Goal: Find specific page/section: Find specific page/section

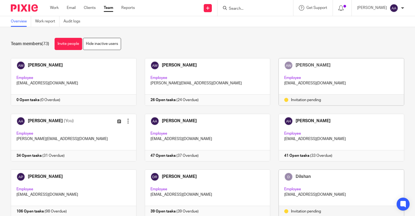
click at [276, 9] on input "Search" at bounding box center [252, 8] width 49 height 5
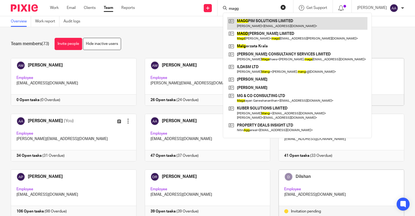
type input "magg"
click at [282, 22] on link at bounding box center [297, 23] width 140 height 12
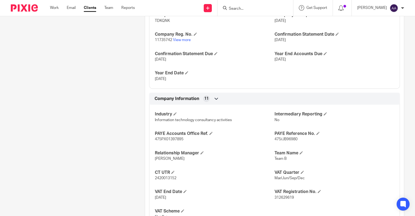
scroll to position [189, 0]
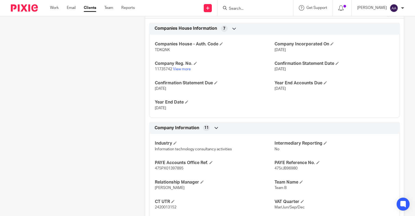
click at [161, 48] on span "TDKQNK" at bounding box center [162, 50] width 15 height 4
copy span "TDKQNK"
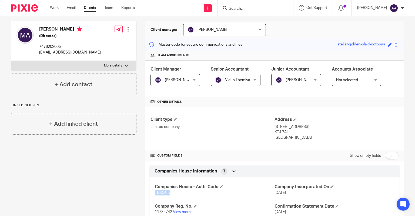
scroll to position [0, 0]
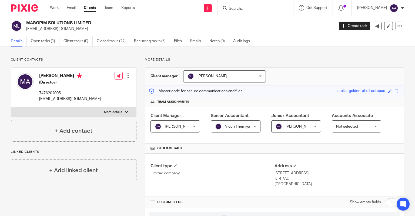
drag, startPoint x: 91, startPoint y: 26, endPoint x: 25, endPoint y: 22, distance: 65.7
click at [25, 22] on div "MAGGPIM SOLUTIONS LIMITED [EMAIL_ADDRESS][DOMAIN_NAME]" at bounding box center [171, 25] width 320 height 11
copy h2 "MAGGPIM SOLUTIONS LIMITED"
